Goal: Information Seeking & Learning: Find specific page/section

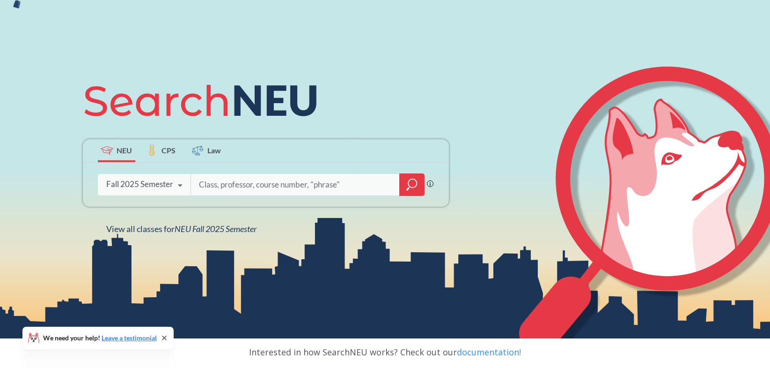
scroll to position [112, 0]
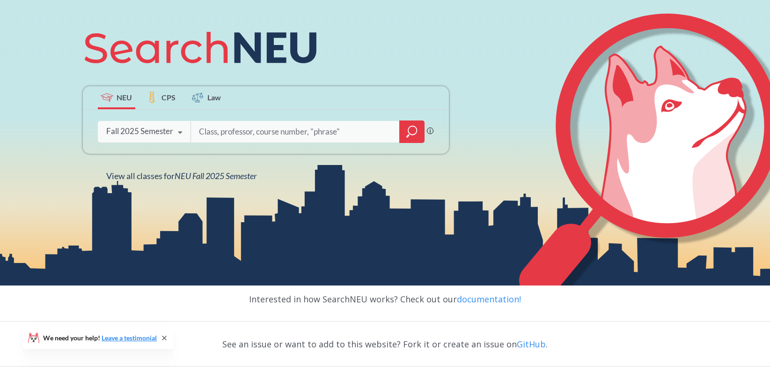
click at [273, 136] on input "search" at bounding box center [295, 132] width 195 height 20
click at [266, 132] on input "search" at bounding box center [295, 132] width 195 height 20
click at [173, 129] on icon at bounding box center [180, 132] width 18 height 26
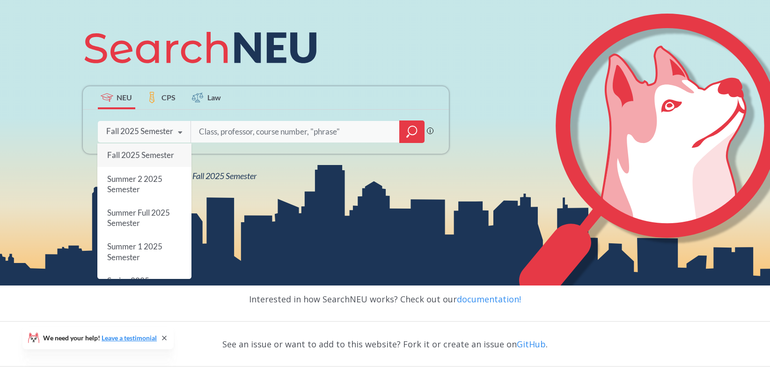
click at [361, 74] on div "NEU CPS Law Phrase search guarantees the exact search appears in the results. E…" at bounding box center [265, 101] width 377 height 159
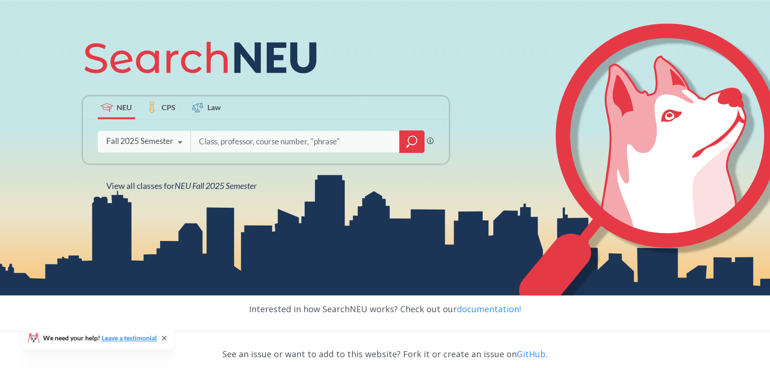
scroll to position [83, 0]
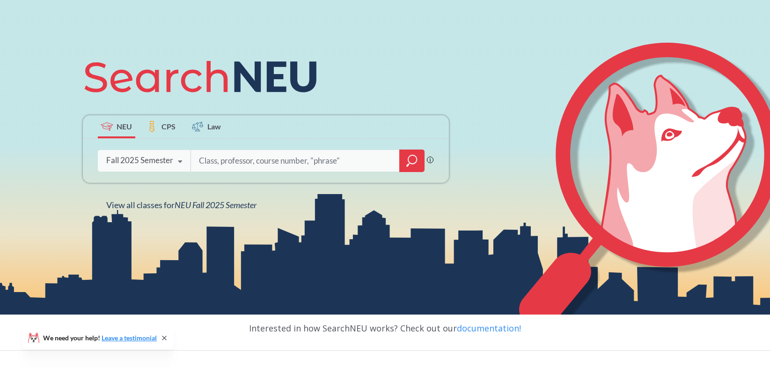
click at [283, 158] on input "search" at bounding box center [295, 161] width 195 height 20
type input "genomic analysis"
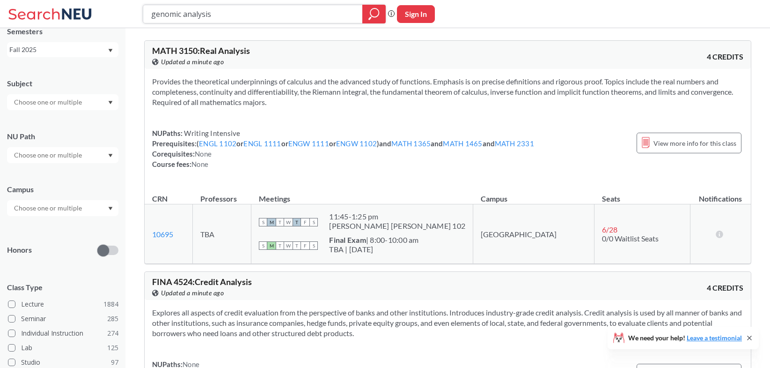
scroll to position [56, 0]
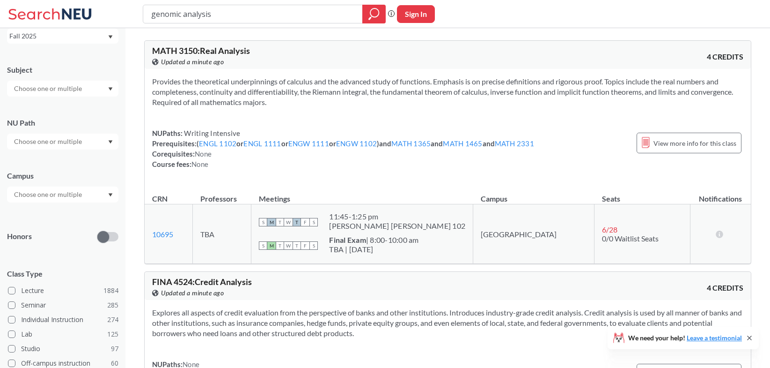
click at [110, 147] on div at bounding box center [62, 141] width 111 height 16
click at [103, 94] on div at bounding box center [62, 89] width 111 height 16
click at [103, 87] on div at bounding box center [62, 89] width 111 height 16
click at [88, 86] on input "text" at bounding box center [48, 88] width 79 height 11
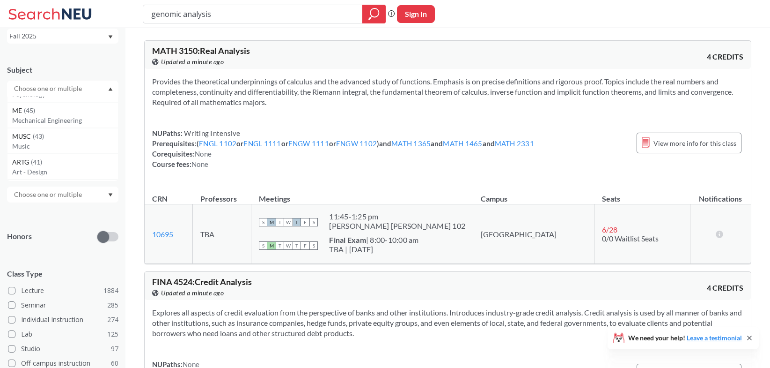
scroll to position [454, 0]
drag, startPoint x: 96, startPoint y: 66, endPoint x: 102, endPoint y: 63, distance: 7.0
click at [96, 66] on div "Subject" at bounding box center [62, 70] width 111 height 10
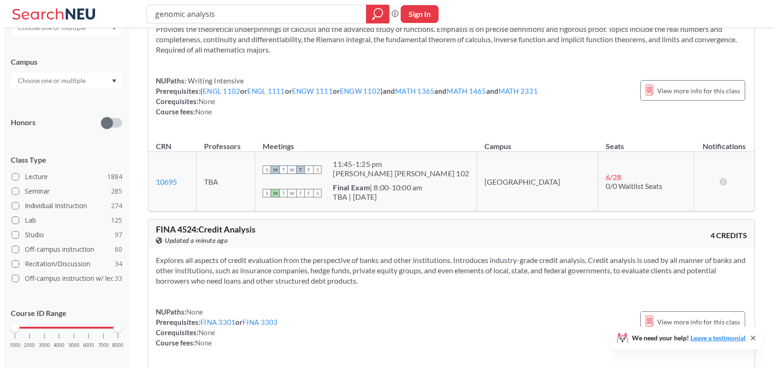
scroll to position [0, 0]
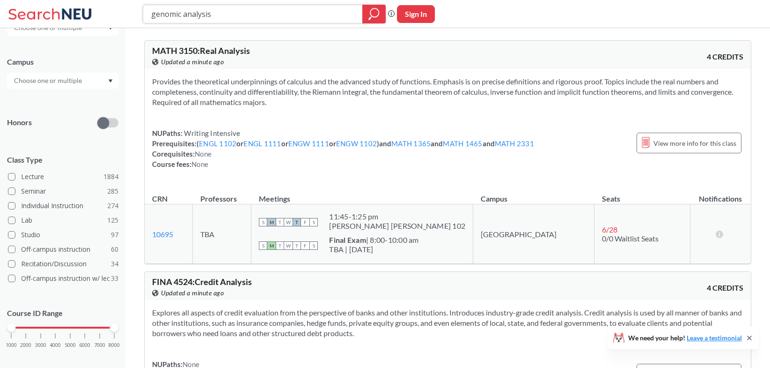
click at [212, 17] on input "genomic analysis" at bounding box center [253, 14] width 206 height 16
drag, startPoint x: 222, startPoint y: 12, endPoint x: 114, endPoint y: 12, distance: 107.7
click at [150, 12] on input "genomic analysis" at bounding box center [253, 14] width 206 height 16
paste input "BINF6200"
type input "BINF6200"
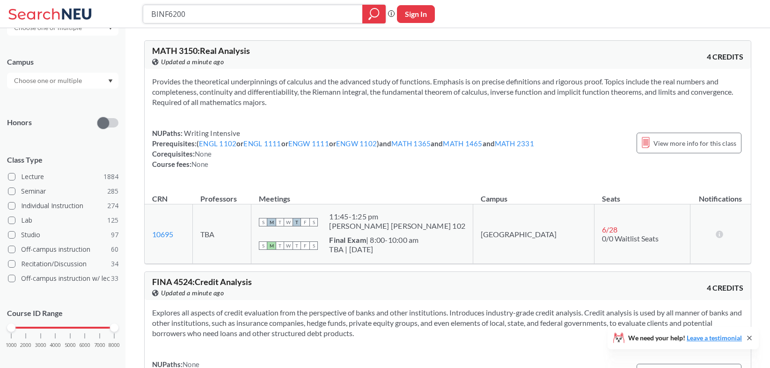
click at [369, 11] on icon "magnifying glass" at bounding box center [374, 13] width 11 height 13
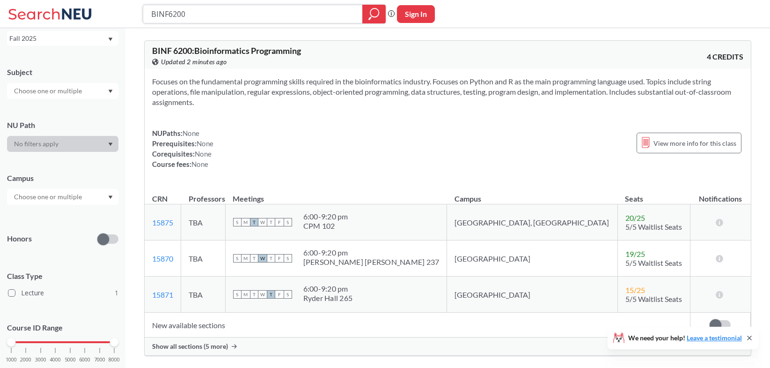
drag, startPoint x: 184, startPoint y: 12, endPoint x: 131, endPoint y: 7, distance: 54.0
click at [150, 8] on input "BINF6200" at bounding box center [253, 14] width 206 height 16
paste input "31"
type input "BINF6310"
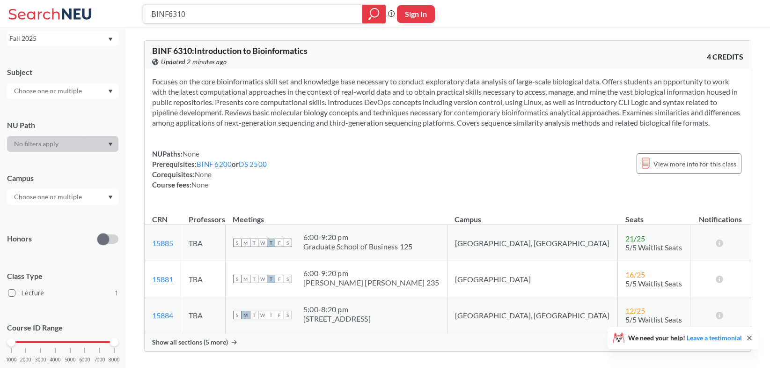
drag, startPoint x: 191, startPoint y: 15, endPoint x: 140, endPoint y: 9, distance: 51.3
click at [150, 8] on input "BINF6310" at bounding box center [253, 14] width 206 height 16
paste input "MATH734"
type input "MATH7340"
click at [374, 17] on icon "magnifying glass" at bounding box center [374, 12] width 8 height 8
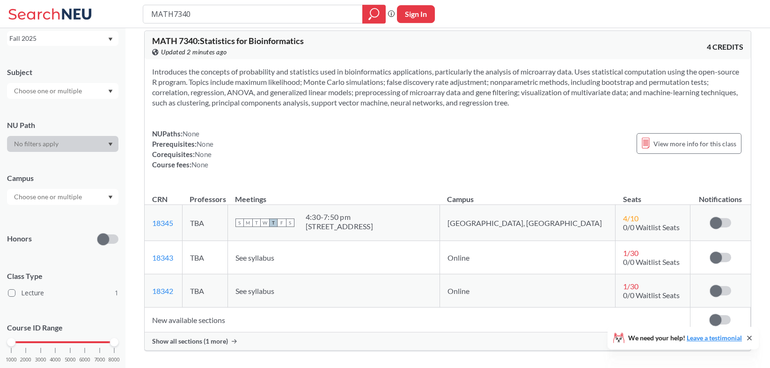
scroll to position [7, 0]
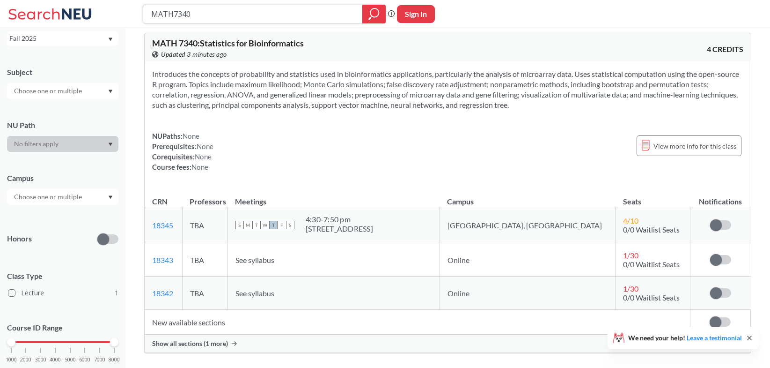
drag, startPoint x: 207, startPoint y: 16, endPoint x: 125, endPoint y: 14, distance: 82.0
click at [150, 14] on input "MATH7340" at bounding box center [253, 14] width 206 height 16
paste input "BINF640"
type input "BINF6400"
click at [369, 17] on icon "magnifying glass" at bounding box center [374, 13] width 11 height 13
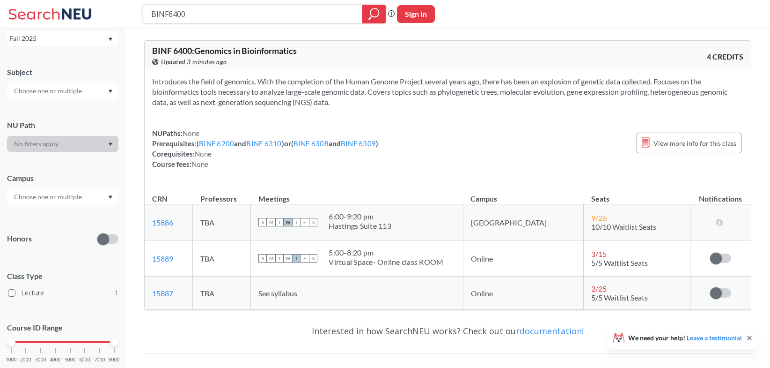
drag, startPoint x: 211, startPoint y: 13, endPoint x: 131, endPoint y: 12, distance: 79.6
click at [150, 11] on input "BINF6400" at bounding box center [253, 14] width 206 height 16
paste input "2"
type input "BINF6420"
click at [370, 19] on icon "magnifying glass" at bounding box center [370, 17] width 3 height 3
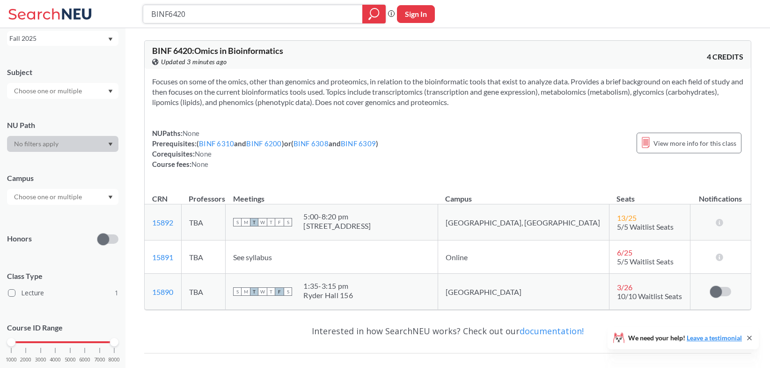
drag, startPoint x: 195, startPoint y: 15, endPoint x: 124, endPoint y: 14, distance: 71.2
click at [150, 14] on input "BINF6420" at bounding box center [253, 14] width 206 height 16
paste input "3"
type input "BINF6430"
click at [376, 12] on icon "magnifying glass" at bounding box center [374, 13] width 11 height 13
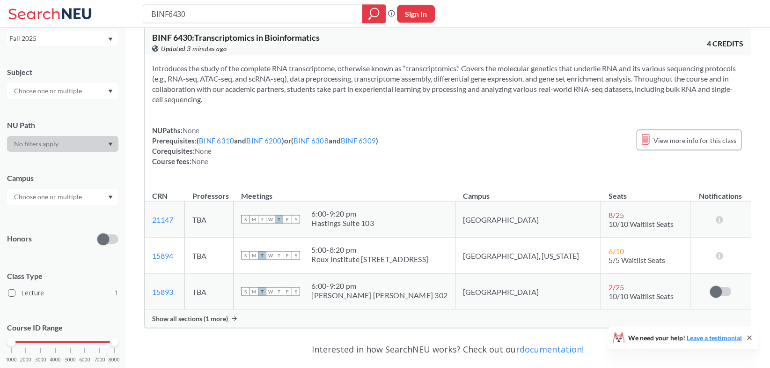
scroll to position [7, 0]
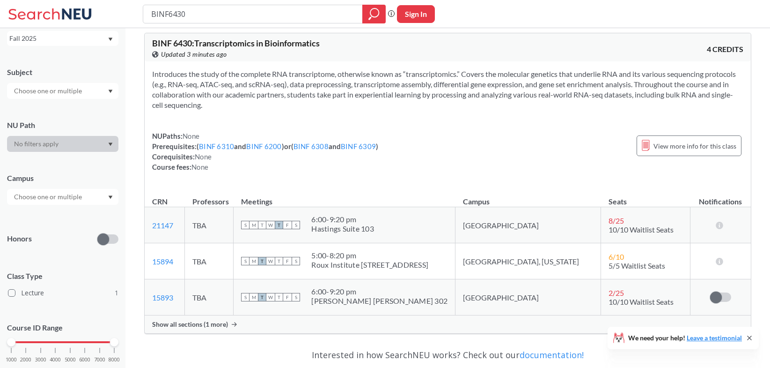
click at [117, 44] on div "Fall 2025" at bounding box center [62, 38] width 111 height 15
click at [50, 98] on span "Summer Full 2025" at bounding box center [39, 94] width 55 height 10
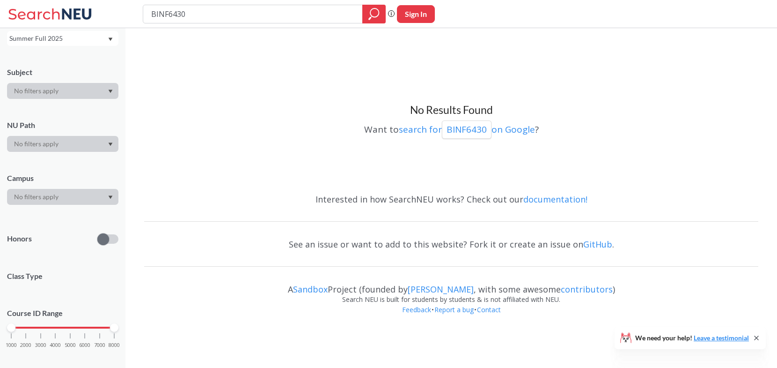
drag, startPoint x: 205, startPoint y: 17, endPoint x: 148, endPoint y: 0, distance: 59.1
click at [150, 12] on input "BINF6430" at bounding box center [253, 14] width 206 height 16
paste input "20"
type input "BINF6200"
click at [378, 15] on icon "magnifying glass" at bounding box center [374, 12] width 8 height 8
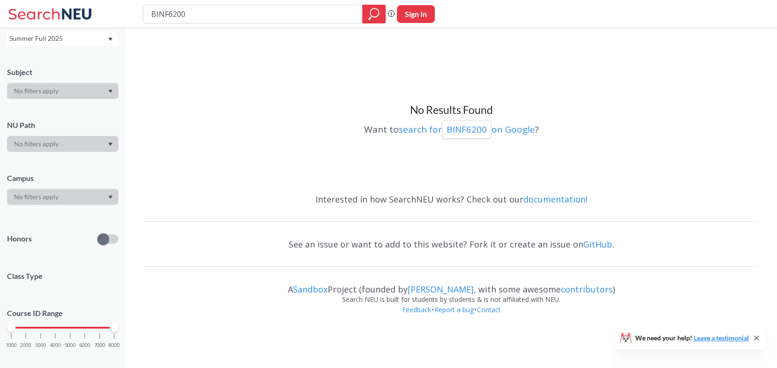
click at [75, 43] on div "Summer Full 2025" at bounding box center [58, 38] width 98 height 10
click at [40, 93] on span "Spring 2025" at bounding box center [30, 90] width 37 height 10
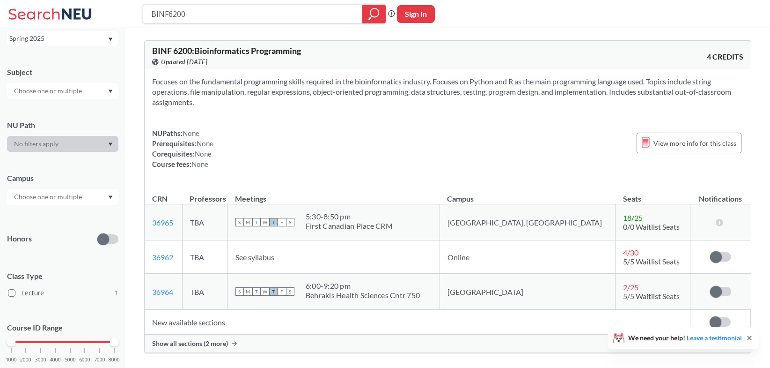
drag, startPoint x: 202, startPoint y: 14, endPoint x: 122, endPoint y: 14, distance: 79.6
click at [150, 13] on input "BINF6200" at bounding box center [253, 14] width 206 height 16
paste input "31"
type input "BINF6310"
click at [371, 17] on icon "magnifying glass" at bounding box center [371, 16] width 1 height 1
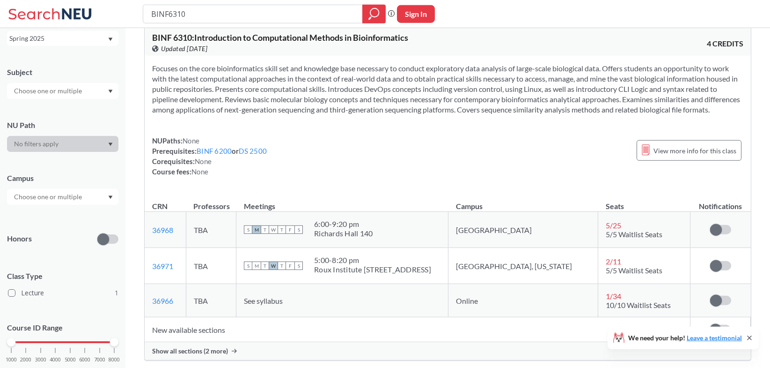
scroll to position [15, 0]
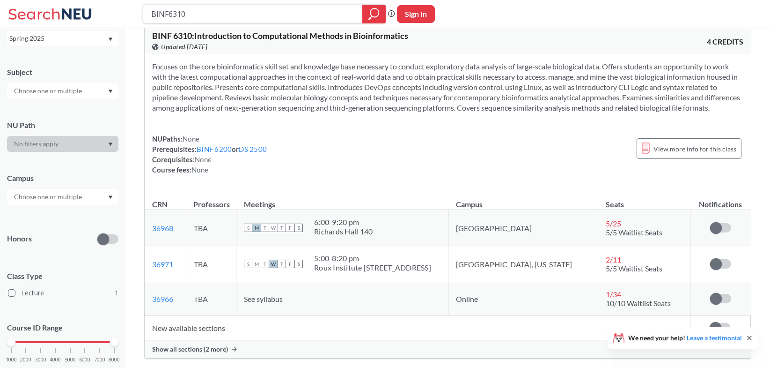
drag, startPoint x: 217, startPoint y: 12, endPoint x: 121, endPoint y: 11, distance: 96.0
click at [150, 12] on input "BINF6310" at bounding box center [253, 14] width 206 height 16
paste input "MATH734"
type input "MATH7340"
click at [372, 13] on icon "magnifying glass" at bounding box center [374, 13] width 11 height 13
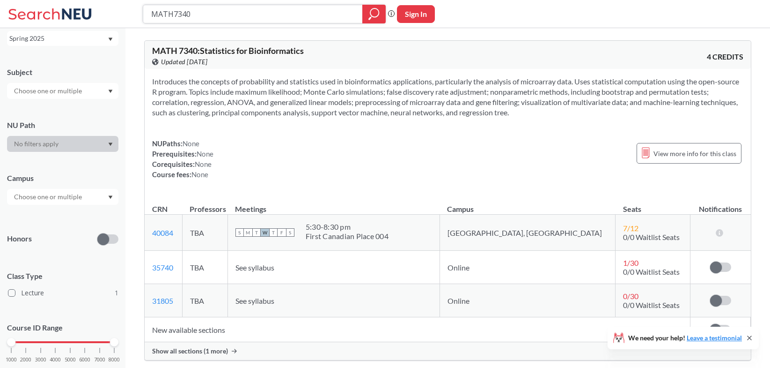
drag, startPoint x: 213, startPoint y: 15, endPoint x: 125, endPoint y: 15, distance: 88.5
click at [150, 15] on input "MATH7340" at bounding box center [253, 14] width 206 height 16
paste input "BINF640"
type input "BINF6400"
click at [376, 18] on icon "magnifying glass" at bounding box center [374, 13] width 11 height 13
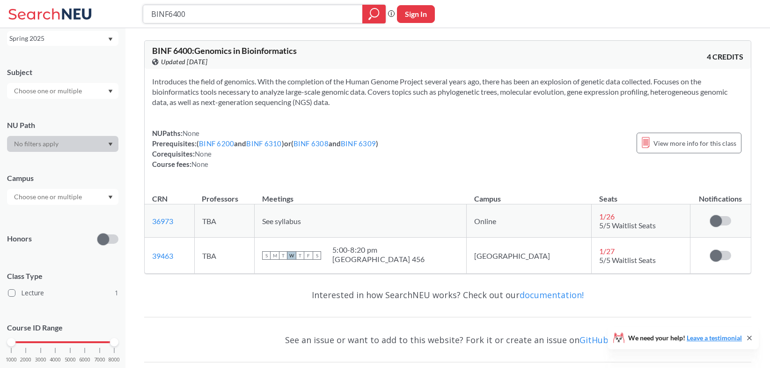
drag, startPoint x: 216, startPoint y: 17, endPoint x: 110, endPoint y: 15, distance: 105.9
click at [150, 15] on input "BINF6400" at bounding box center [253, 14] width 206 height 16
paste input "2"
type input "BINF6420"
click at [369, 15] on icon "magnifying glass" at bounding box center [374, 13] width 11 height 13
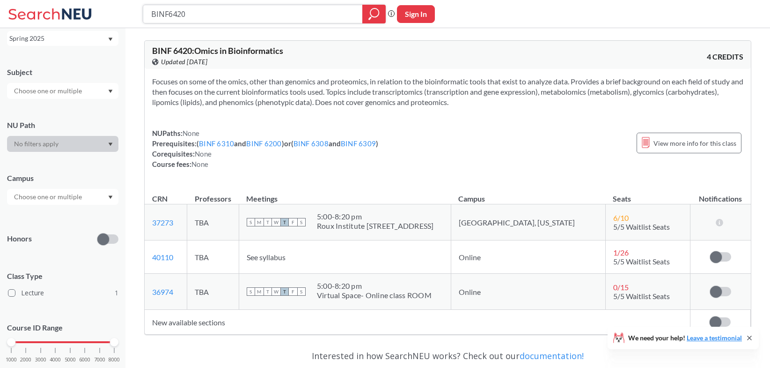
drag, startPoint x: 221, startPoint y: 15, endPoint x: 151, endPoint y: 14, distance: 69.3
click at [150, 15] on input "BINF6420" at bounding box center [253, 14] width 206 height 16
paste input "3"
type input "BINF6430"
click at [377, 14] on icon "magnifying glass" at bounding box center [374, 13] width 11 height 13
